Goal: Task Accomplishment & Management: Manage account settings

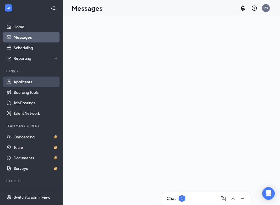
click at [20, 83] on link "Applicants" at bounding box center [36, 82] width 45 height 10
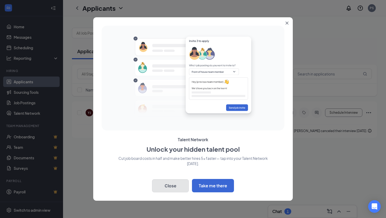
click at [160, 188] on button "Close" at bounding box center [170, 185] width 37 height 13
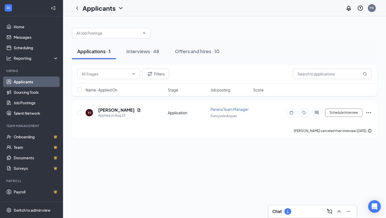
click at [280, 64] on div "Applications · 1 Interviews · 48 Offers and hires · 10" at bounding box center [224, 51] width 305 height 26
click at [280, 73] on input "text" at bounding box center [332, 74] width 79 height 10
type input "mario"
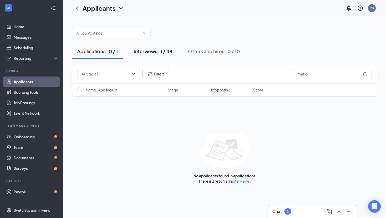
click at [152, 54] on div "Interviews · 1 / 48" at bounding box center [152, 51] width 39 height 7
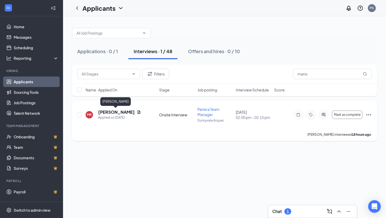
click at [114, 113] on h5 "[PERSON_NAME]" at bounding box center [116, 112] width 36 height 6
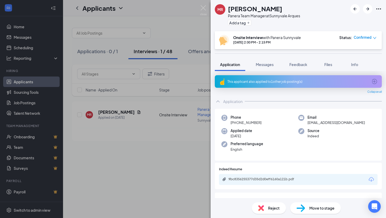
scroll to position [28, 0]
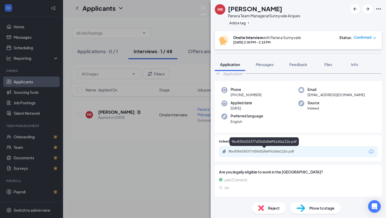
click at [280, 152] on div "9bc8356255377d35d2d0eff6160a121b.pdf" at bounding box center [264, 151] width 73 height 4
